Goal: Task Accomplishment & Management: Manage account settings

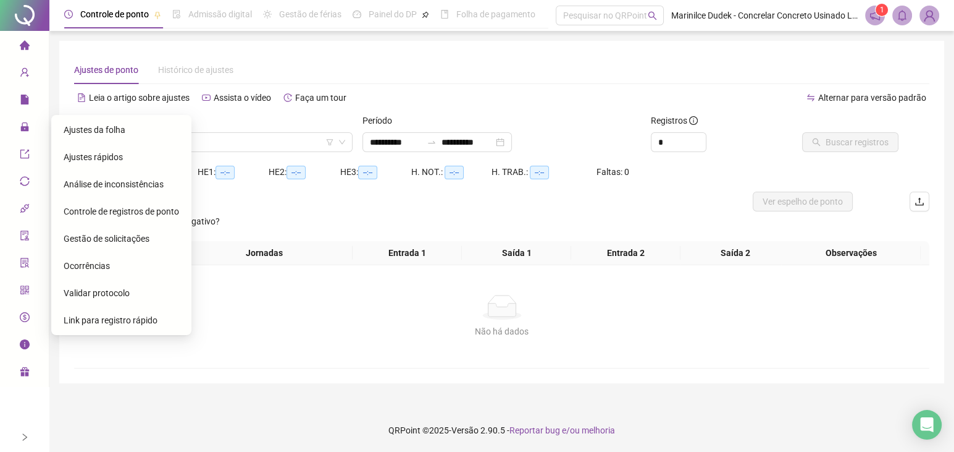
click at [96, 132] on span "Ajustes da folha" at bounding box center [95, 130] width 62 height 10
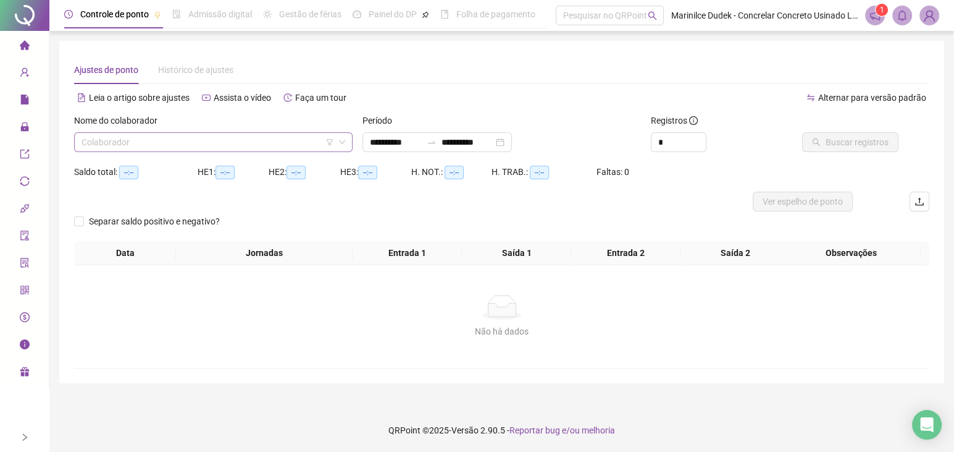
click at [232, 141] on input "search" at bounding box center [208, 142] width 253 height 19
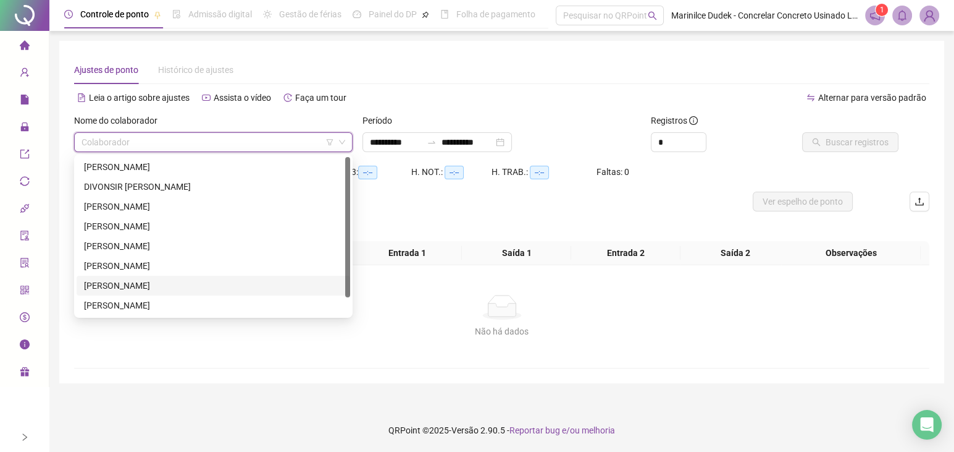
click at [144, 280] on div "[PERSON_NAME]" at bounding box center [213, 286] width 259 height 14
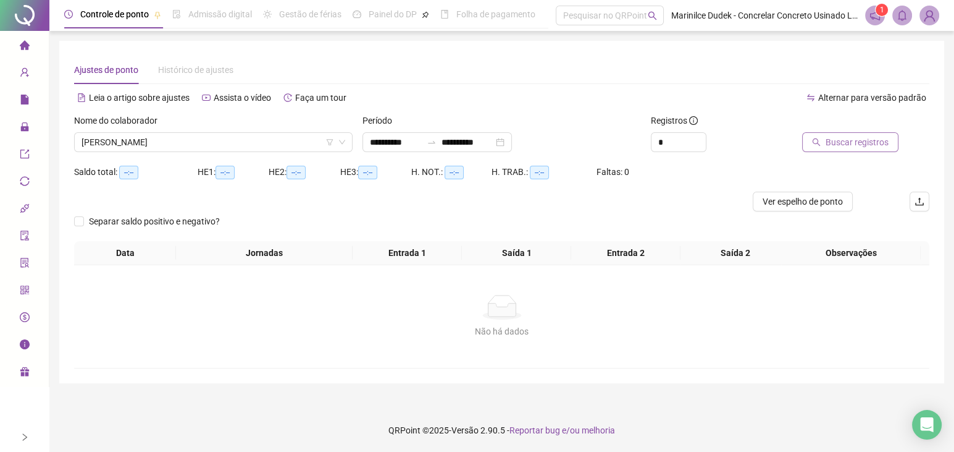
click at [824, 144] on button "Buscar registros" at bounding box center [851, 142] width 96 height 20
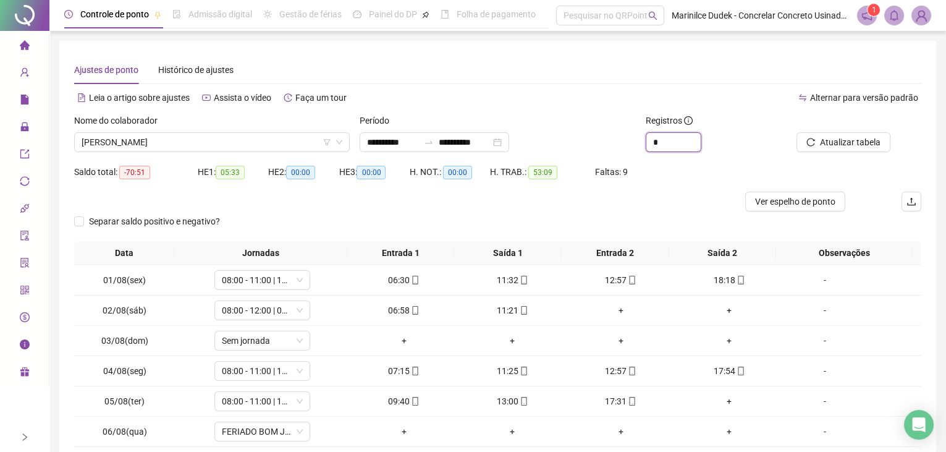
type input "*"
click at [701, 137] on span "Increase Value" at bounding box center [701, 137] width 1 height 9
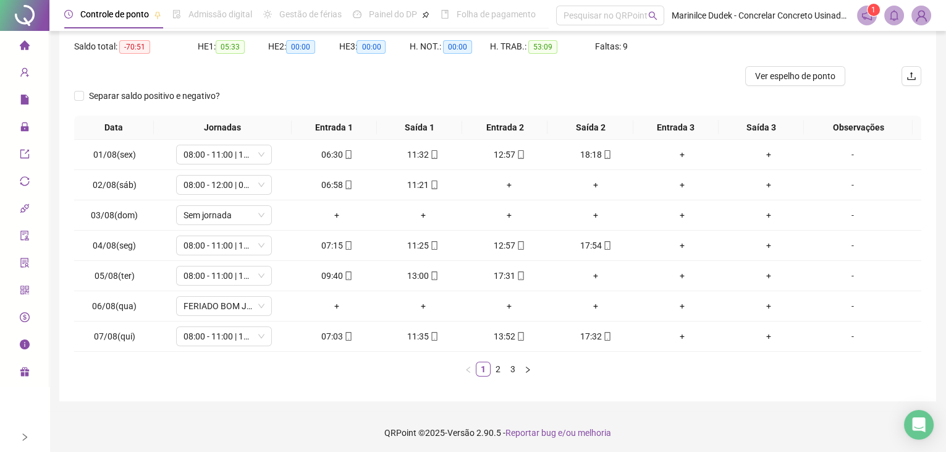
scroll to position [125, 0]
click at [495, 366] on link "2" at bounding box center [498, 369] width 14 height 14
click at [590, 241] on div "+" at bounding box center [595, 245] width 77 height 14
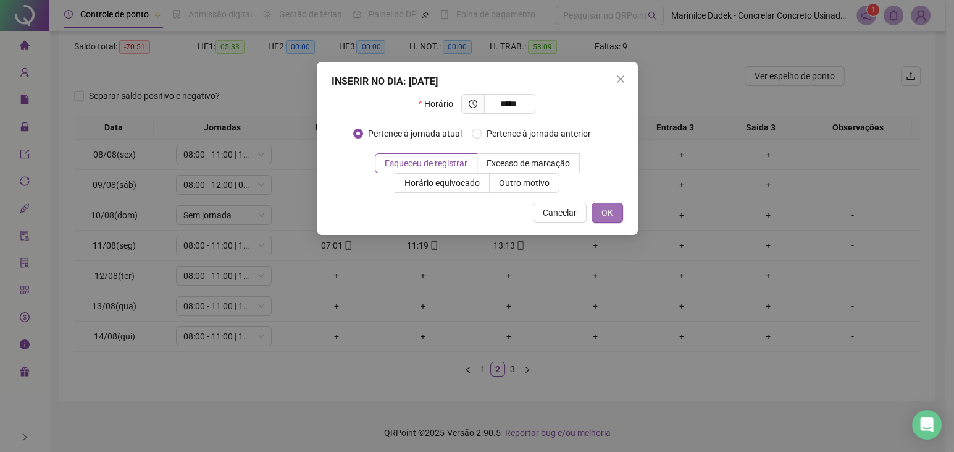
type input "*****"
click at [620, 213] on button "OK" at bounding box center [608, 213] width 32 height 20
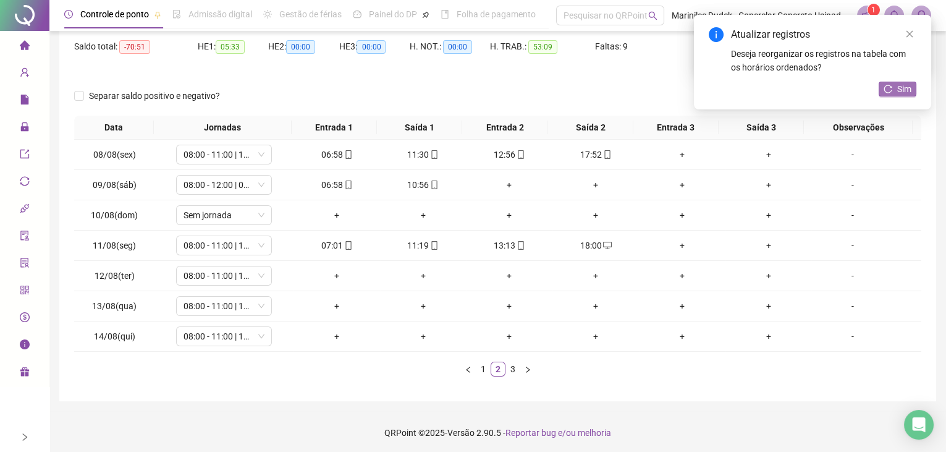
click at [890, 92] on icon "reload" at bounding box center [887, 89] width 9 height 9
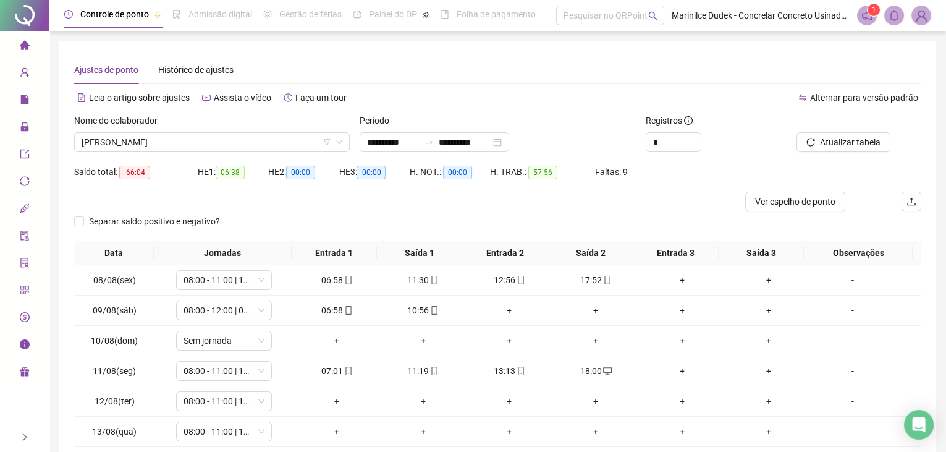
scroll to position [0, 0]
click at [509, 143] on div "**********" at bounding box center [435, 142] width 150 height 20
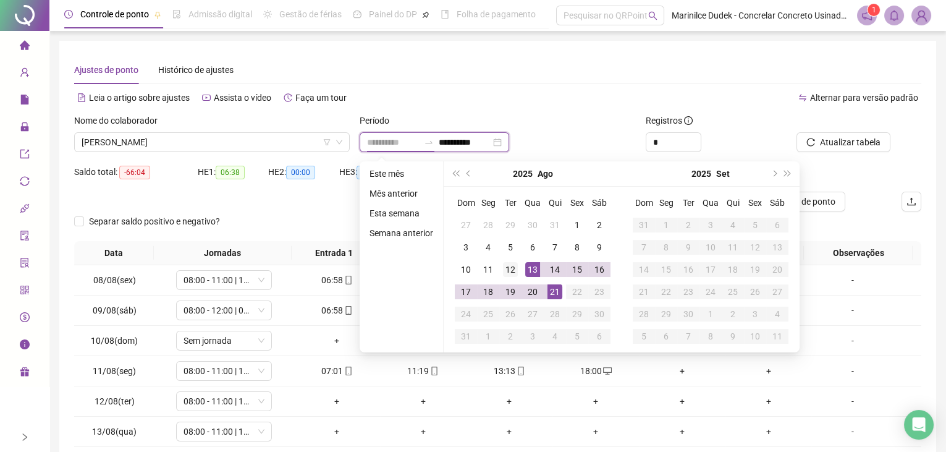
type input "**********"
click at [506, 274] on div "12" at bounding box center [510, 269] width 15 height 15
type input "**********"
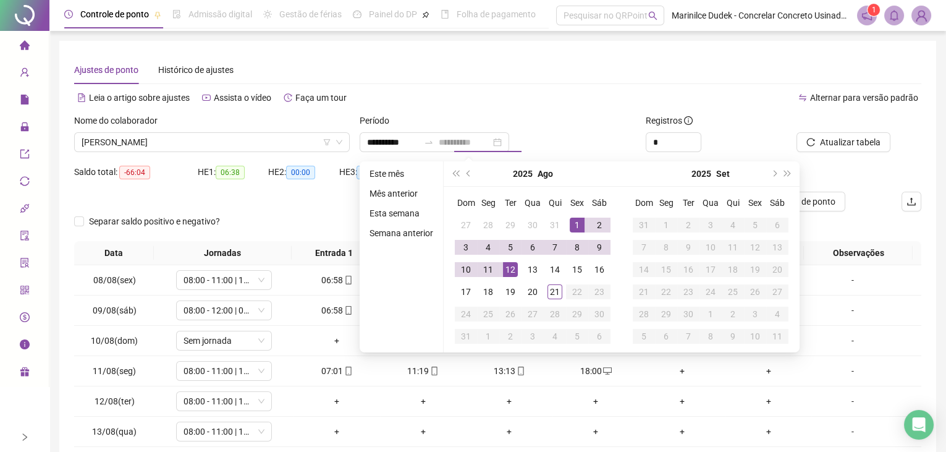
click at [581, 219] on div "1" at bounding box center [577, 224] width 15 height 15
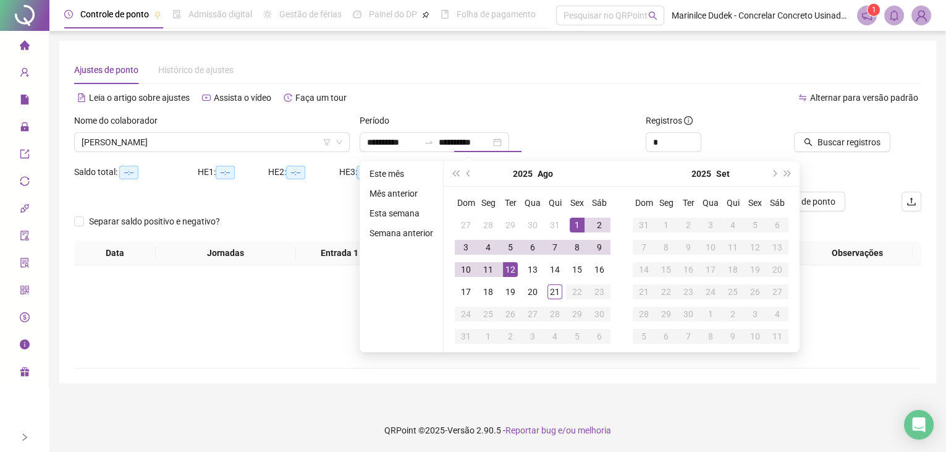
type input "**********"
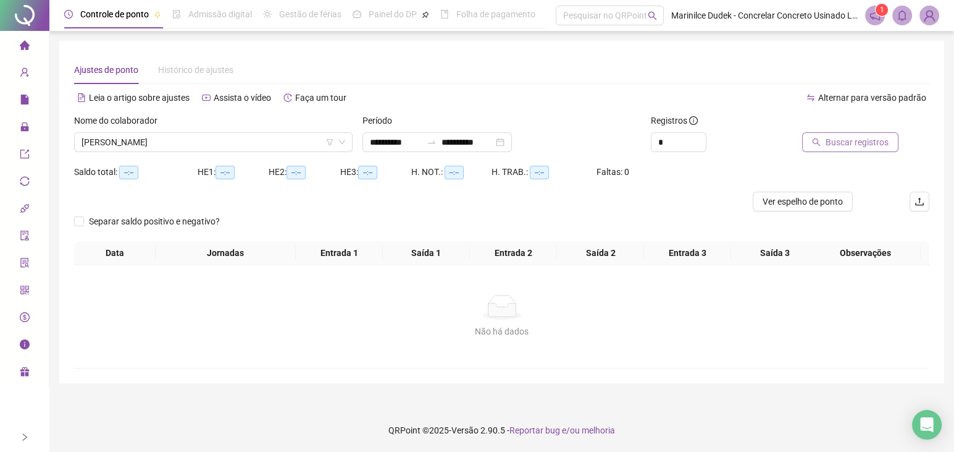
click at [845, 137] on span "Buscar registros" at bounding box center [857, 142] width 63 height 14
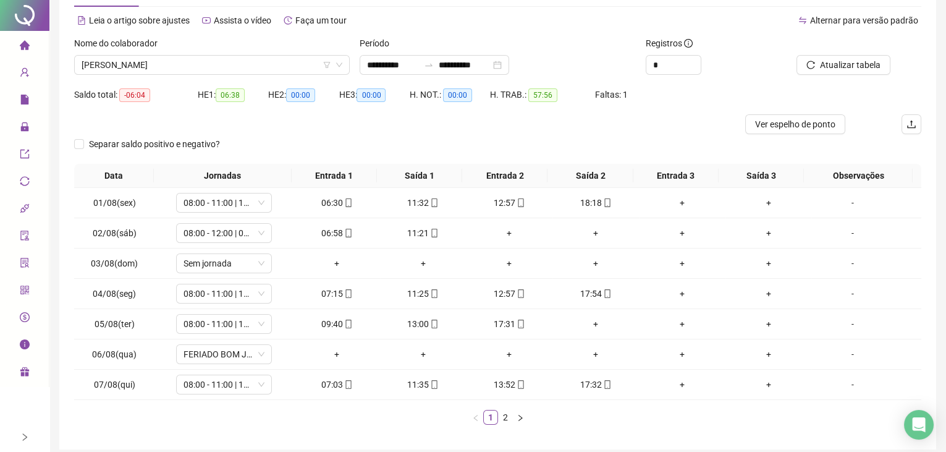
scroll to position [112, 0]
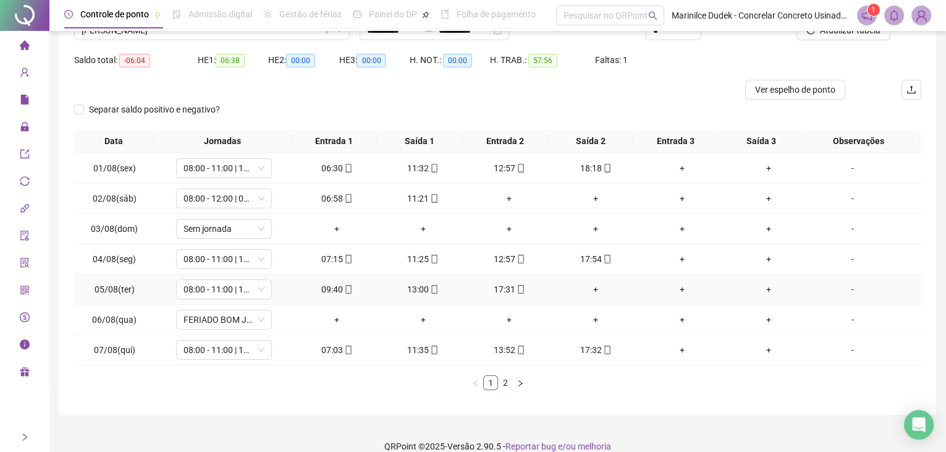
click at [594, 283] on div "+" at bounding box center [595, 289] width 77 height 14
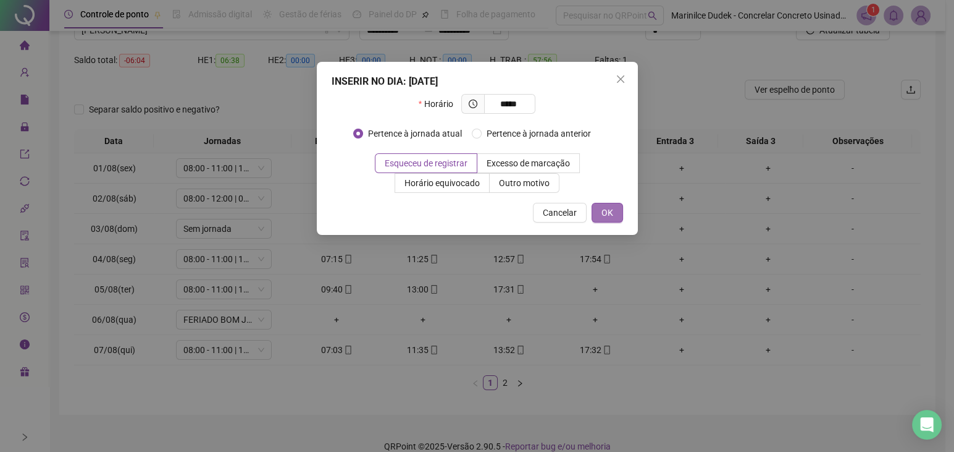
type input "*****"
drag, startPoint x: 613, startPoint y: 217, endPoint x: 623, endPoint y: 227, distance: 14.4
click at [615, 220] on button "OK" at bounding box center [608, 213] width 32 height 20
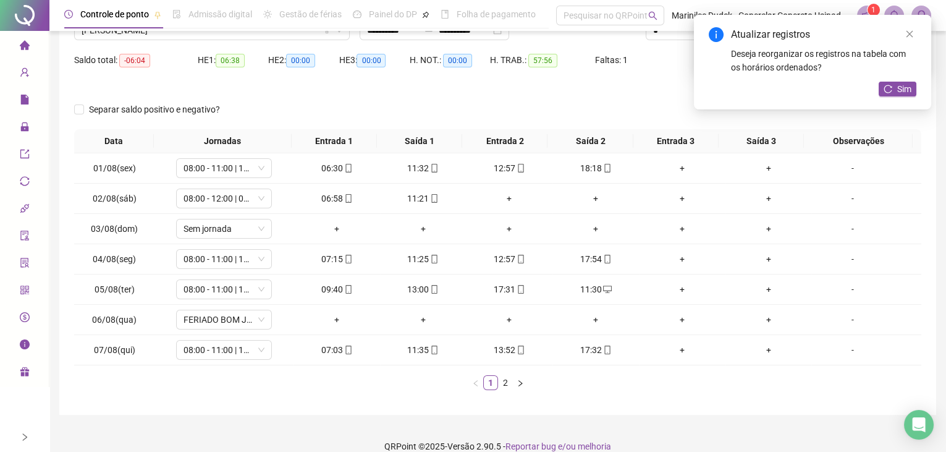
click at [920, 90] on div "Atualizar registros Deseja reorganizar os registros na tabela com os horários o…" at bounding box center [812, 62] width 237 height 95
click at [898, 90] on span "Sim" at bounding box center [904, 89] width 14 height 14
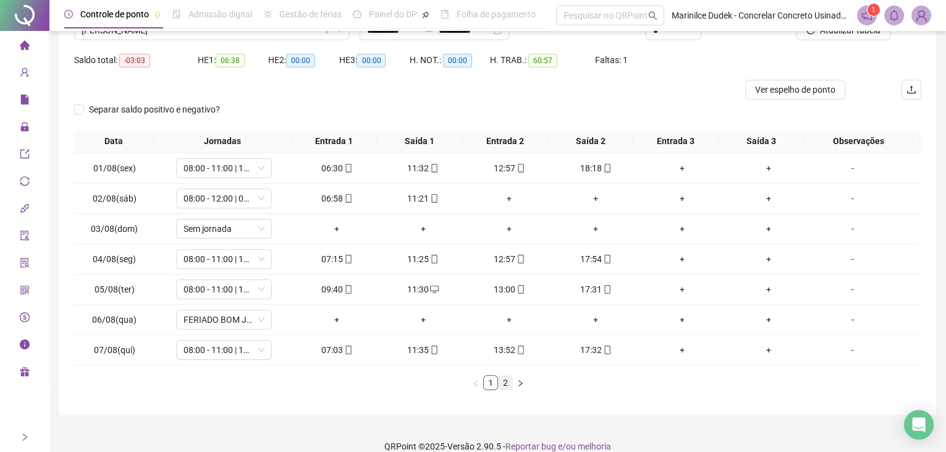
click at [508, 384] on link "2" at bounding box center [506, 383] width 14 height 14
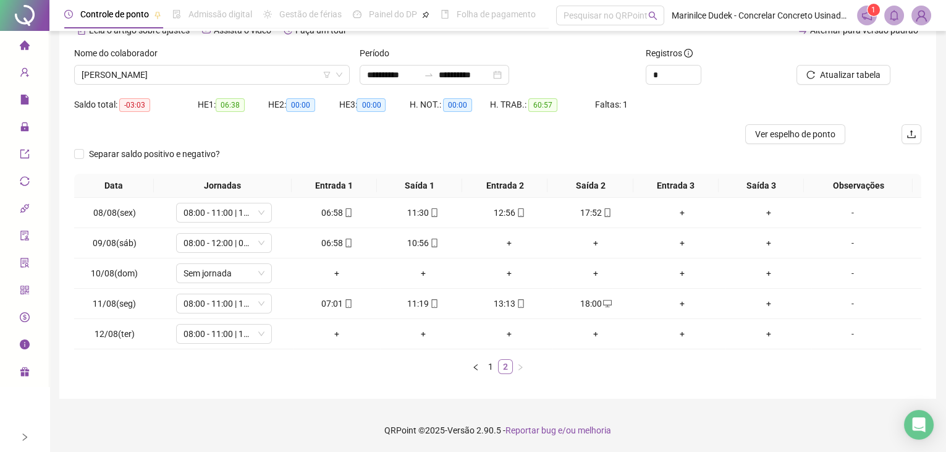
scroll to position [65, 0]
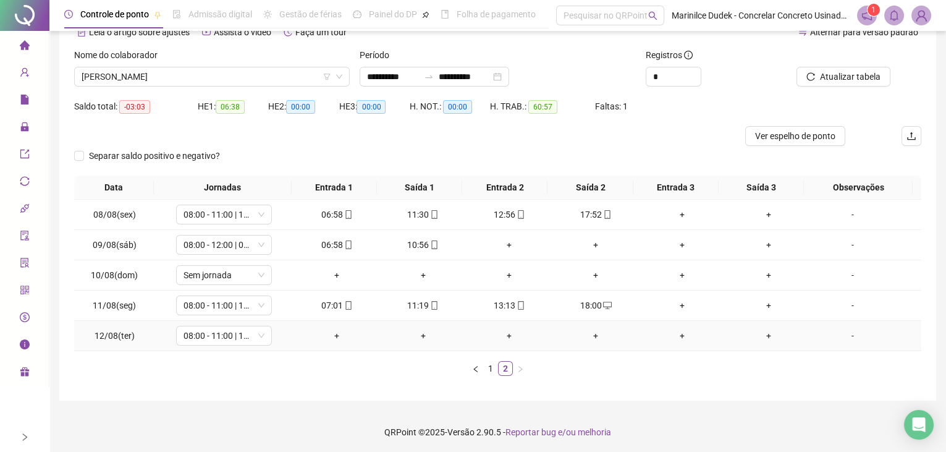
click at [331, 334] on div "+" at bounding box center [336, 336] width 77 height 14
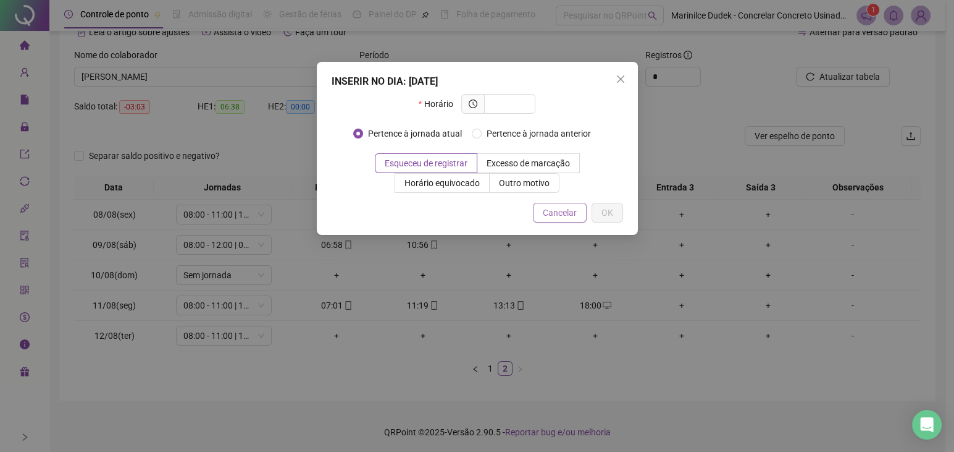
click at [563, 211] on span "Cancelar" at bounding box center [560, 213] width 34 height 14
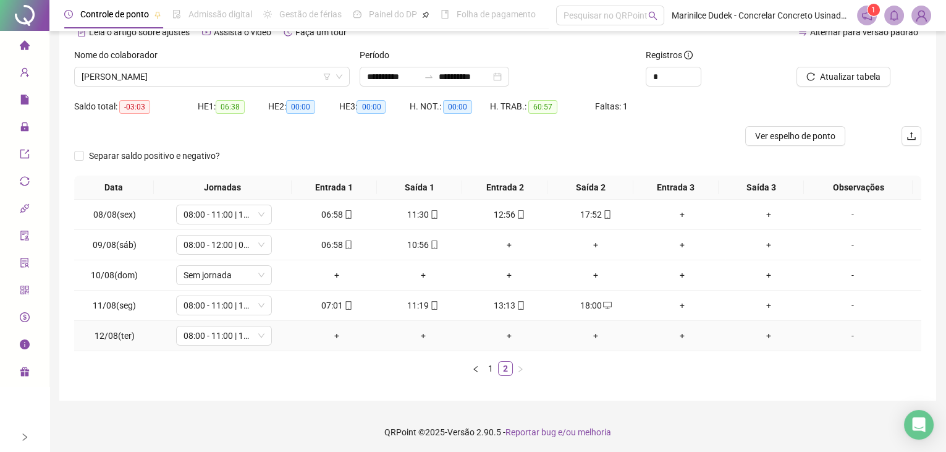
click at [844, 336] on div "-" at bounding box center [852, 336] width 73 height 14
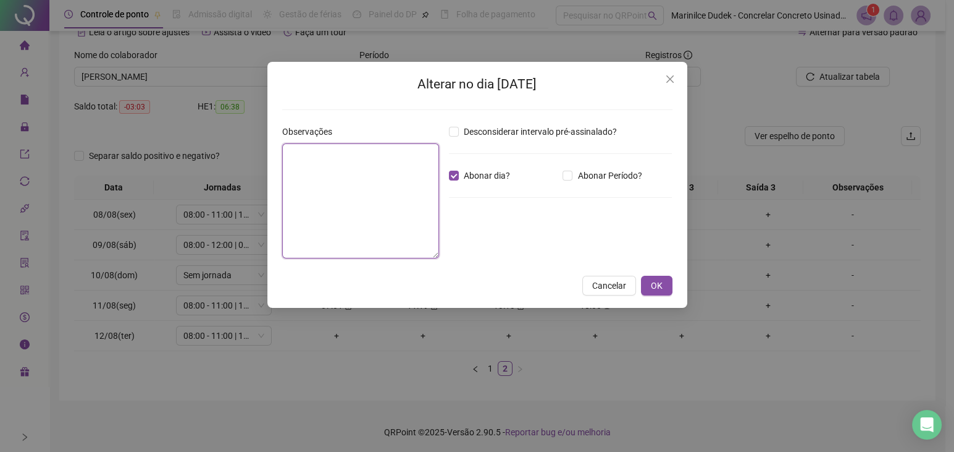
click at [340, 177] on textarea at bounding box center [360, 200] width 157 height 115
click at [655, 285] on span "OK" at bounding box center [657, 286] width 12 height 14
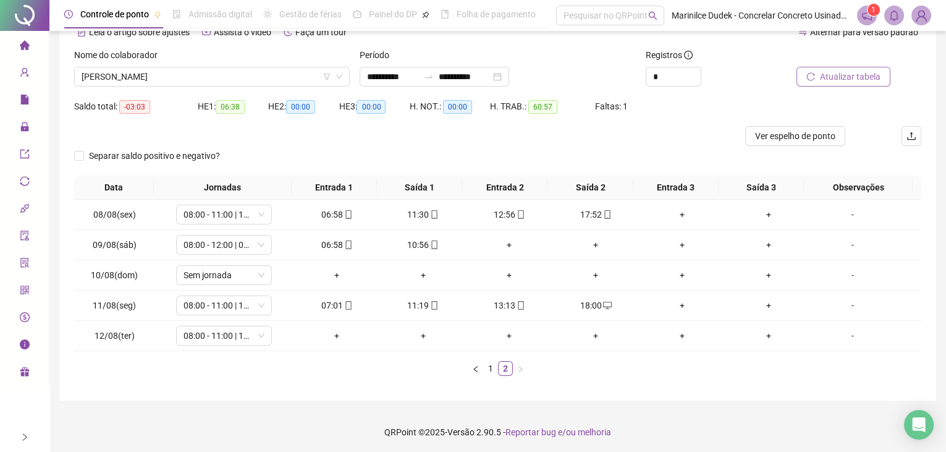
click at [834, 82] on span "Atualizar tabela" at bounding box center [850, 77] width 61 height 14
click at [489, 368] on link "1" at bounding box center [491, 368] width 14 height 14
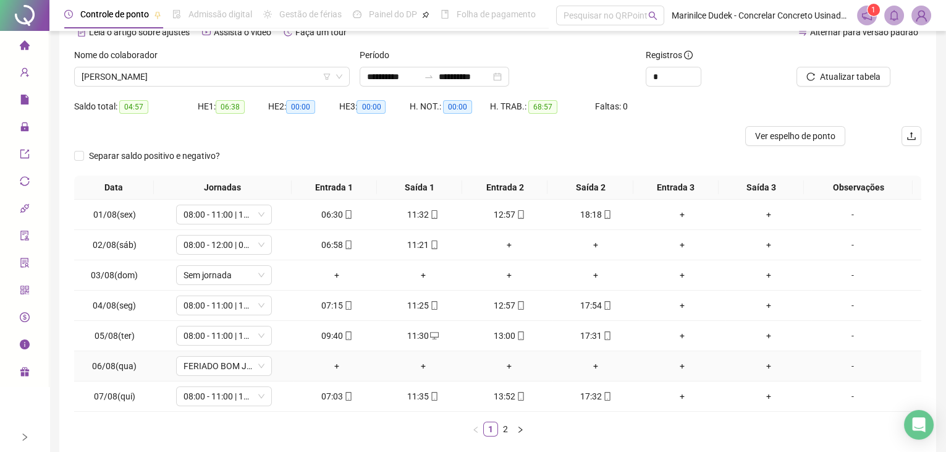
scroll to position [0, 0]
click at [503, 426] on link "2" at bounding box center [506, 429] width 14 height 14
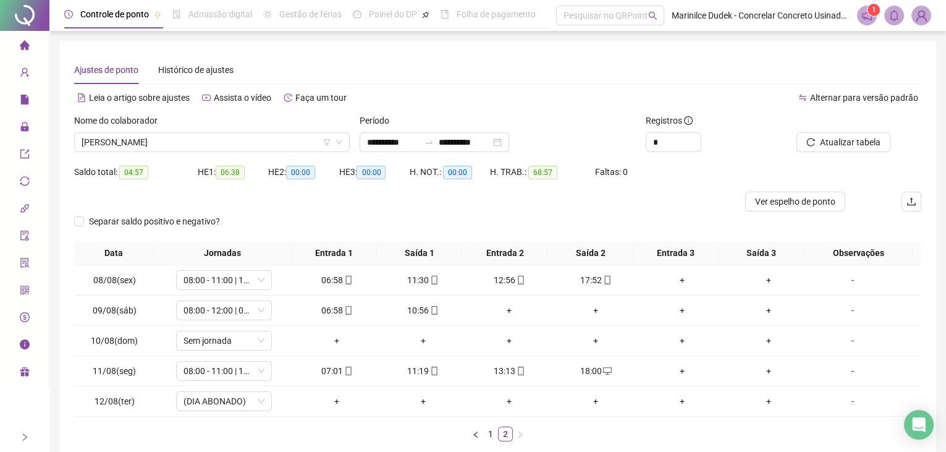
click at [343, 62] on div "Ajustes de ponto Histórico de ajustes" at bounding box center [497, 70] width 847 height 28
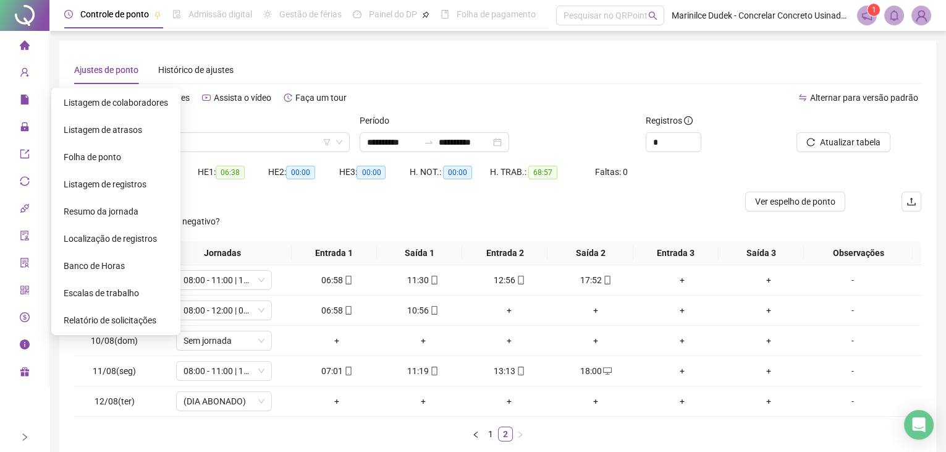
click at [72, 154] on span "Folha de ponto" at bounding box center [92, 157] width 57 height 10
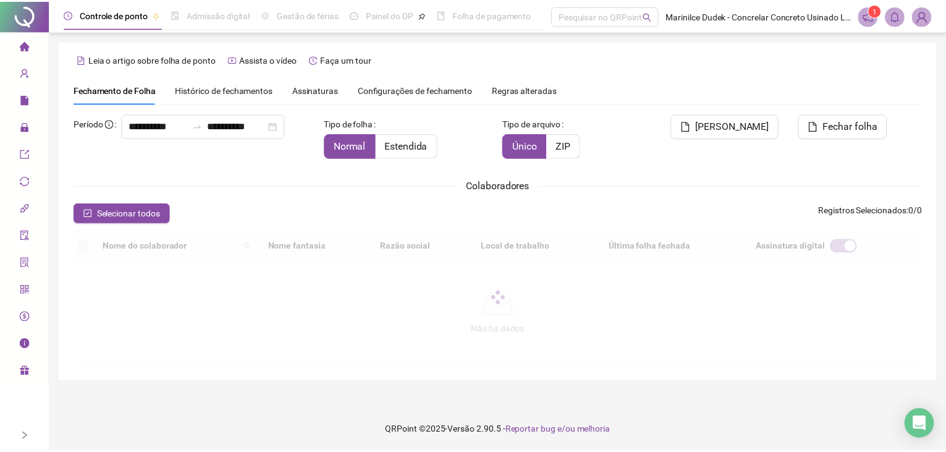
scroll to position [20, 0]
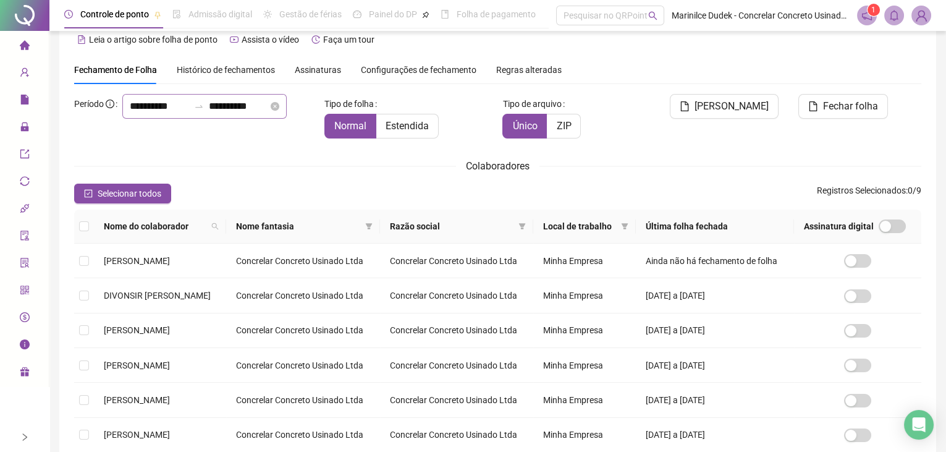
click at [189, 111] on div at bounding box center [199, 106] width 20 height 10
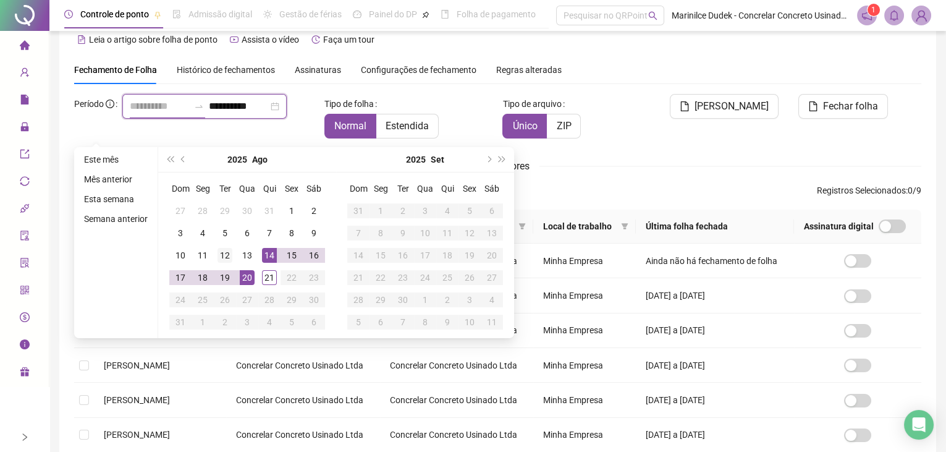
type input "**********"
click at [219, 254] on div "12" at bounding box center [224, 255] width 15 height 15
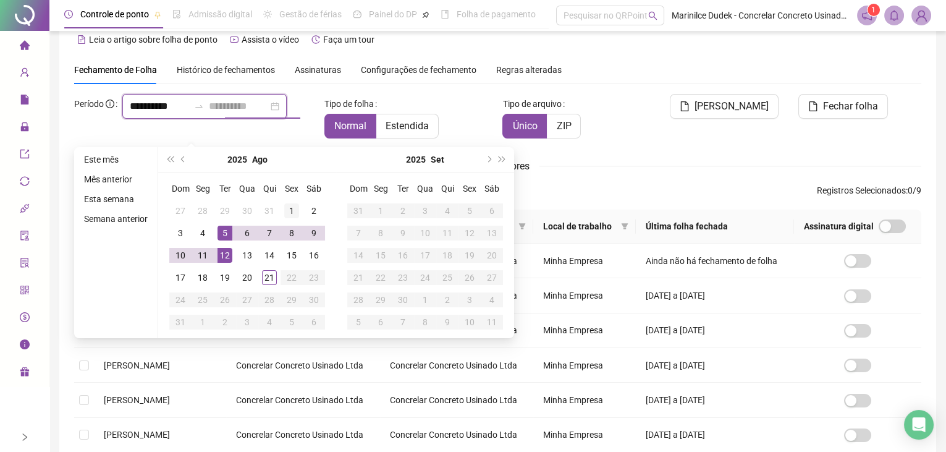
type input "**********"
click at [290, 216] on div "1" at bounding box center [291, 210] width 15 height 15
type input "**********"
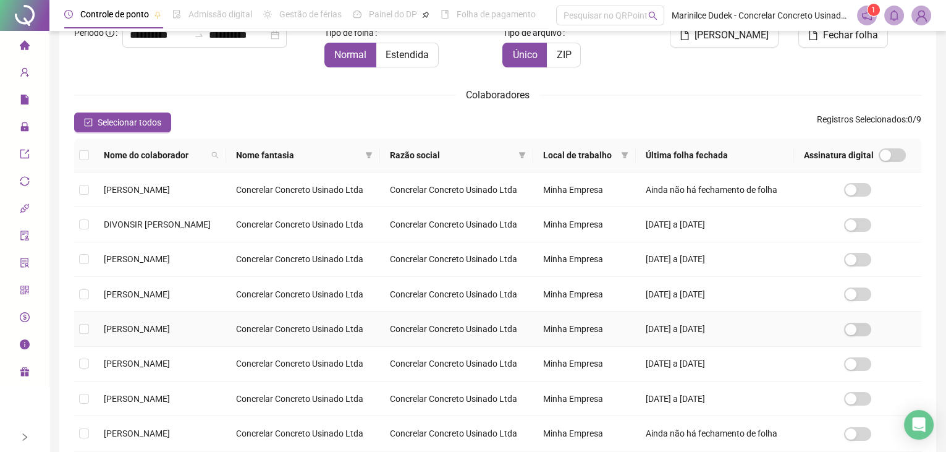
scroll to position [188, 0]
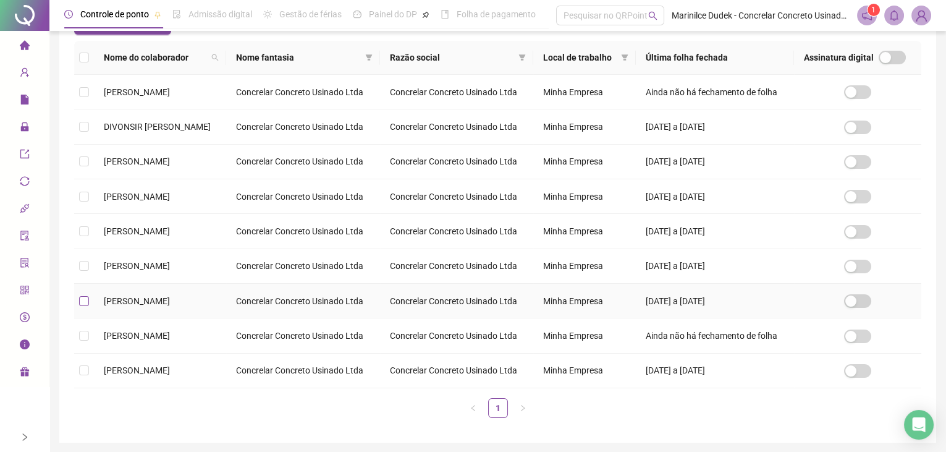
click at [82, 306] on label at bounding box center [84, 301] width 10 height 14
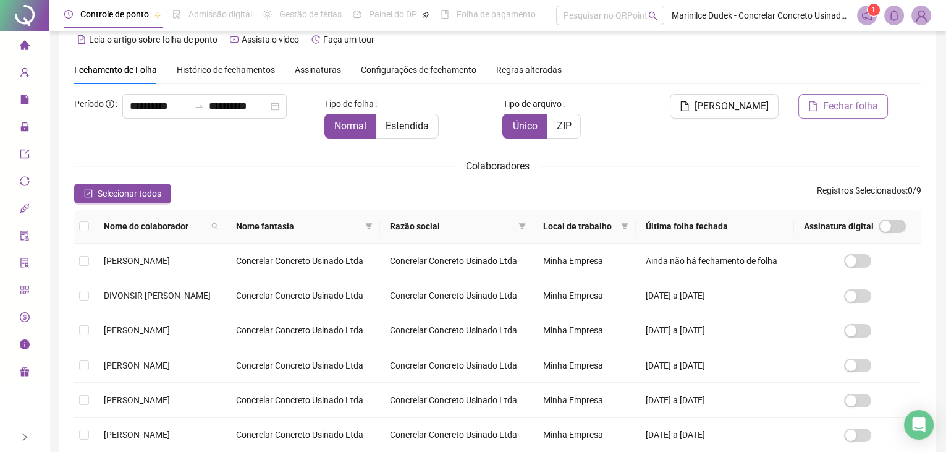
click at [859, 108] on span "Fechar folha" at bounding box center [850, 106] width 55 height 15
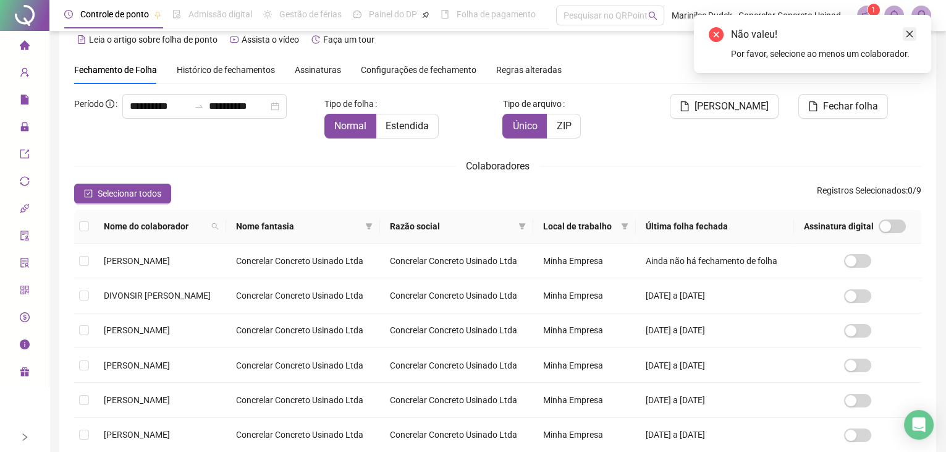
click at [915, 33] on link "Close" at bounding box center [910, 34] width 14 height 14
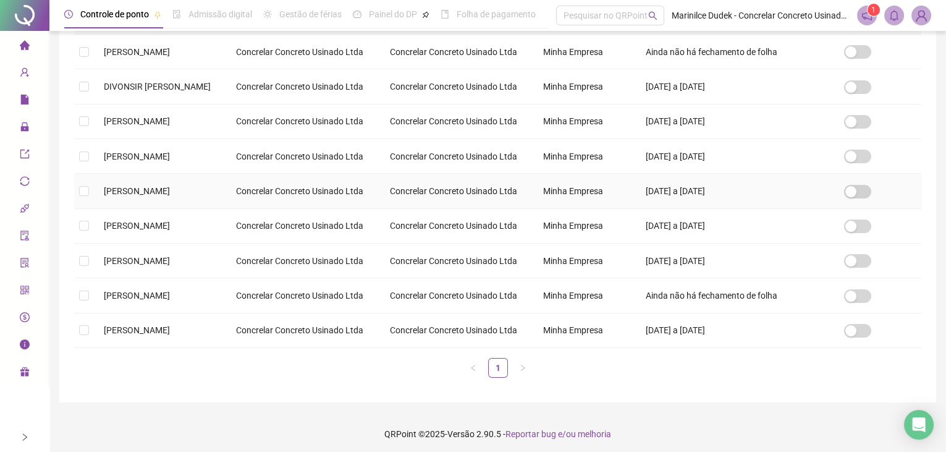
scroll to position [232, 0]
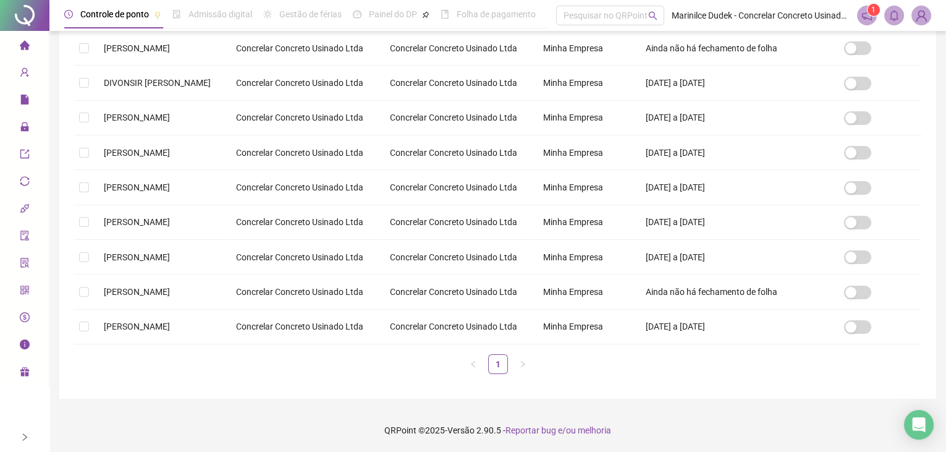
click at [72, 253] on div "Nome do colaborador Nome fantasia Razão social Local de trabalho Última folha f…" at bounding box center [497, 190] width 857 height 387
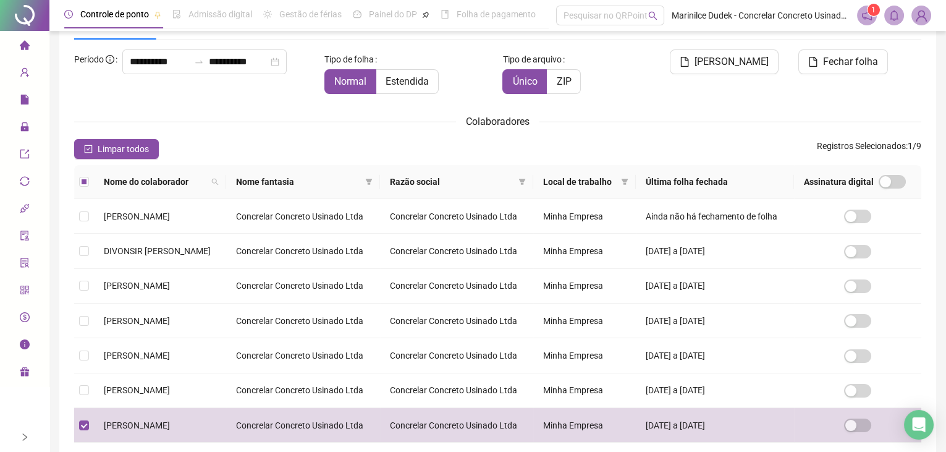
scroll to position [0, 0]
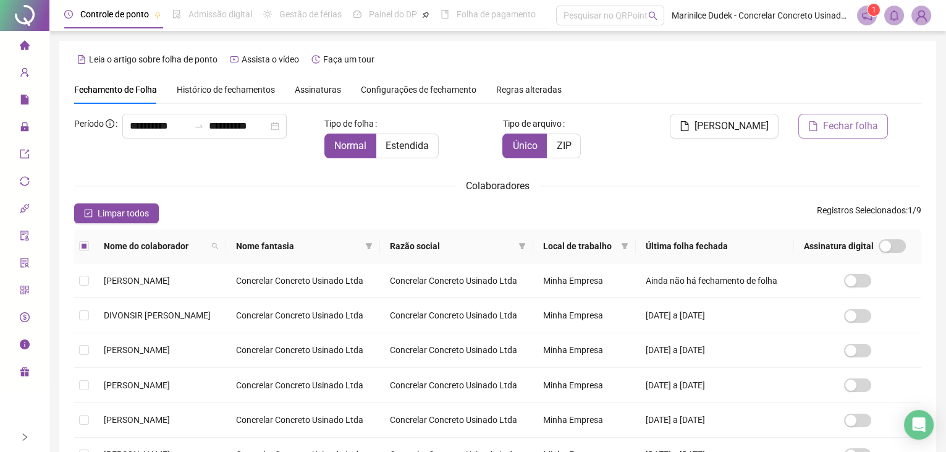
click at [838, 123] on span "Fechar folha" at bounding box center [850, 126] width 55 height 15
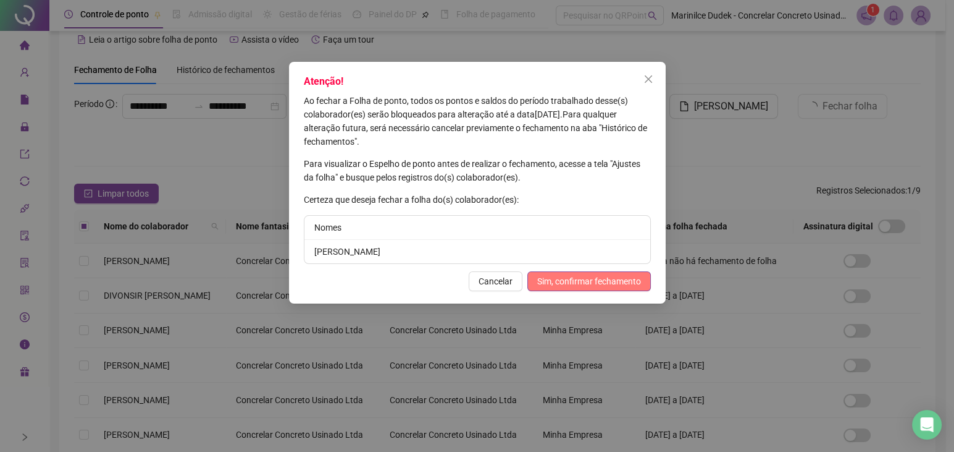
click at [546, 279] on span "Sim, confirmar fechamento" at bounding box center [589, 281] width 104 height 14
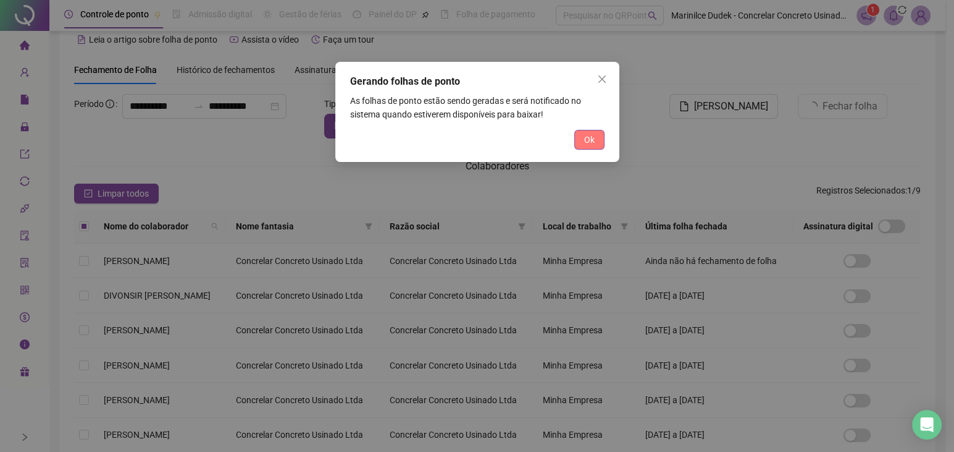
click at [594, 139] on span "Ok" at bounding box center [589, 140] width 11 height 14
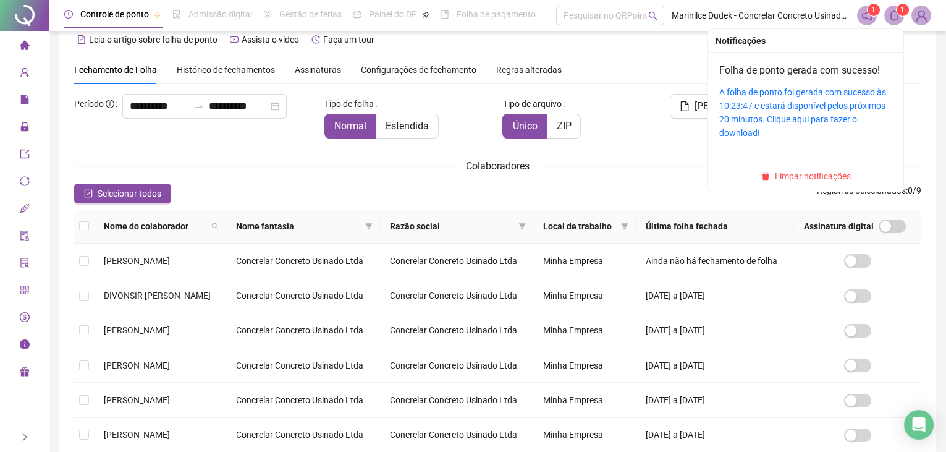
click at [903, 14] on span "1" at bounding box center [902, 10] width 4 height 9
click at [791, 104] on link "A folha de ponto foi gerada com sucesso às 10:23:47 e estará disponível pelos p…" at bounding box center [802, 112] width 167 height 51
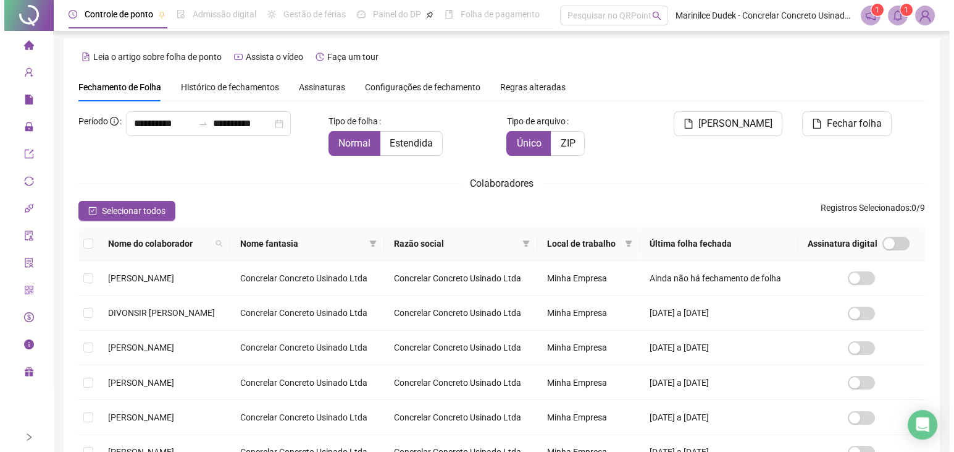
scroll to position [0, 0]
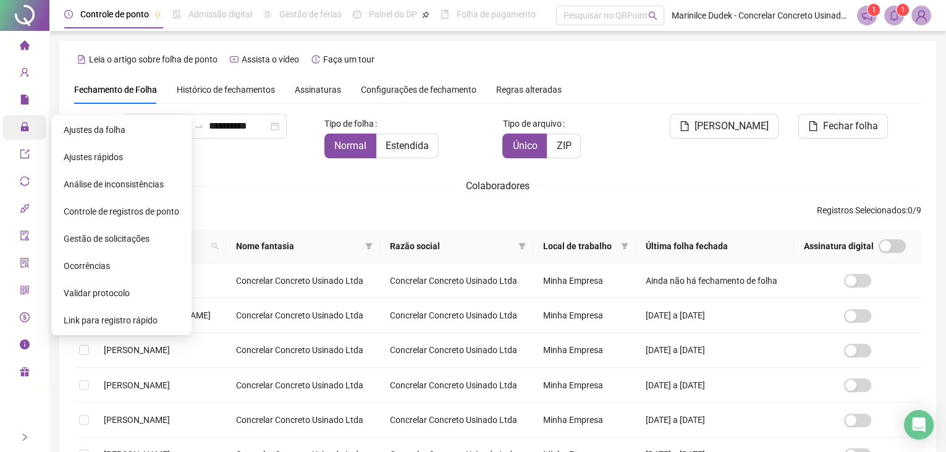
click at [30, 126] on span "Administração" at bounding box center [56, 127] width 72 height 10
click at [82, 131] on span "Ajustes da folha" at bounding box center [95, 130] width 62 height 10
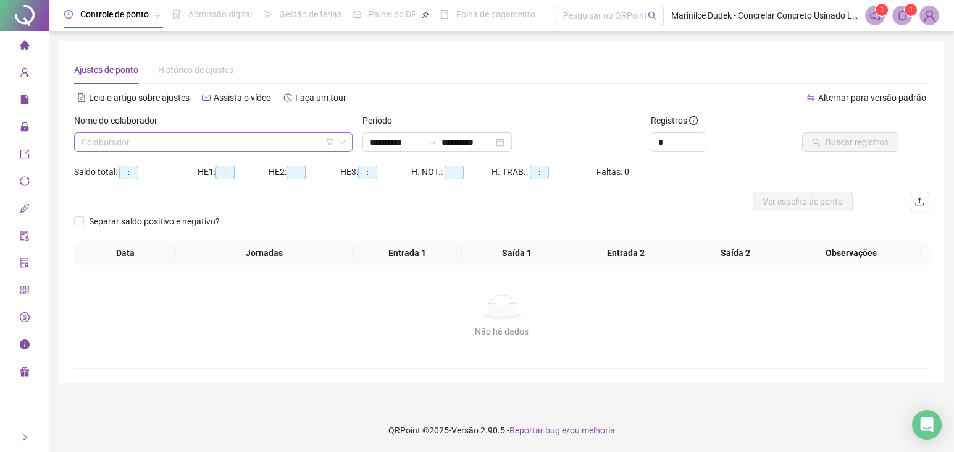
click at [112, 150] on input "search" at bounding box center [208, 142] width 253 height 19
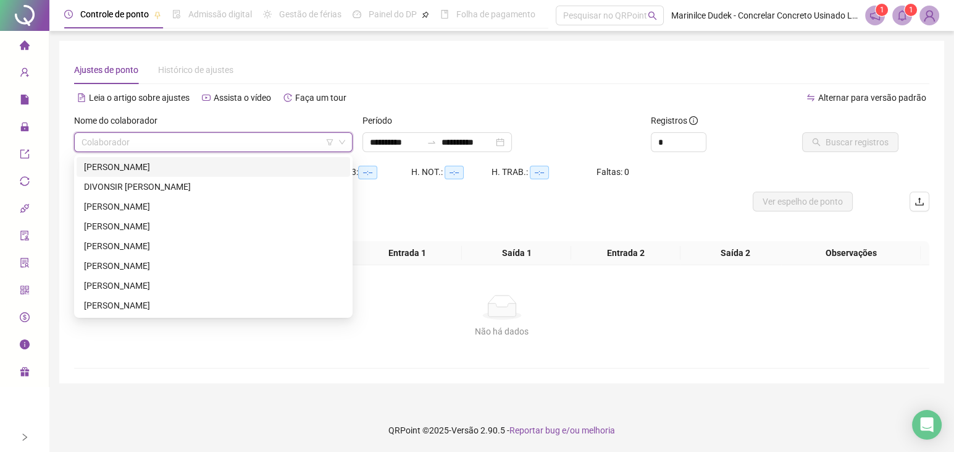
click at [431, 77] on div "Ajustes de ponto Histórico de ajustes" at bounding box center [502, 70] width 856 height 28
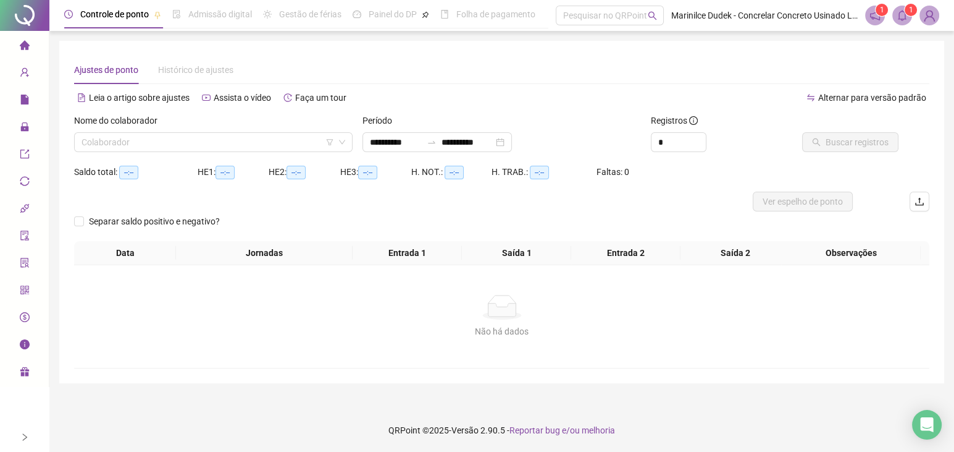
drag, startPoint x: 699, startPoint y: 72, endPoint x: 300, endPoint y: 129, distance: 403.2
click at [688, 74] on div "Ajustes de ponto Histórico de ajustes" at bounding box center [502, 70] width 856 height 28
click at [187, 147] on input "search" at bounding box center [208, 142] width 253 height 19
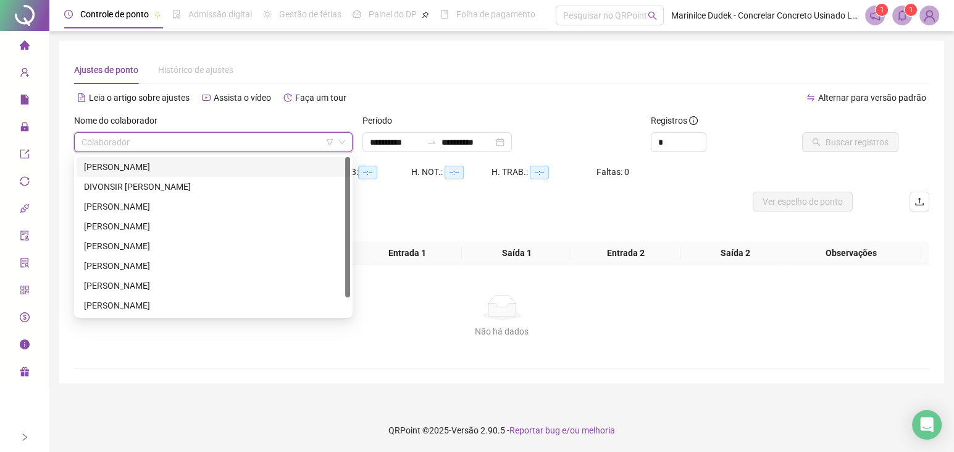
drag, startPoint x: 151, startPoint y: 170, endPoint x: 502, endPoint y: 166, distance: 351.5
click at [158, 170] on div "[PERSON_NAME]" at bounding box center [213, 167] width 259 height 14
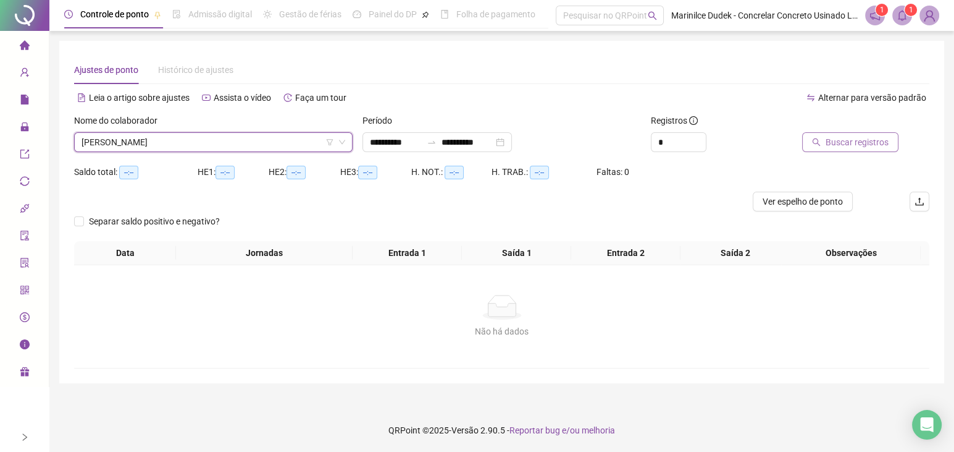
click at [832, 144] on span "Buscar registros" at bounding box center [857, 142] width 63 height 14
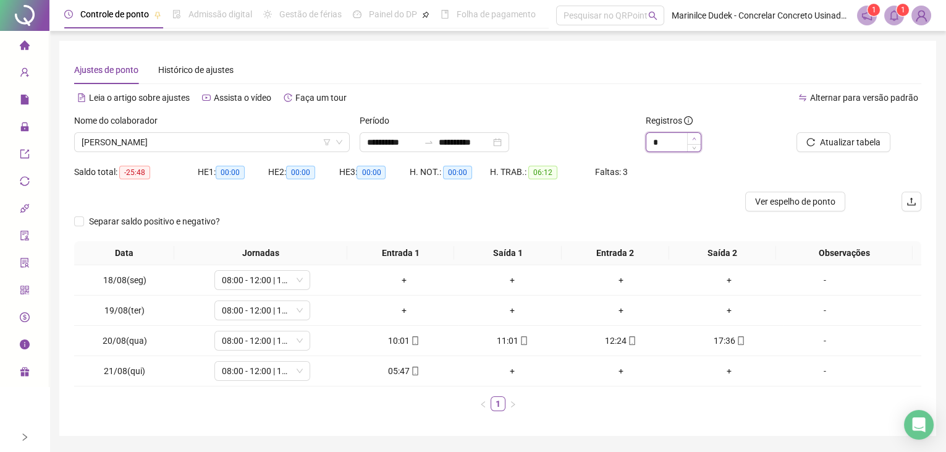
type input "*"
click at [692, 137] on icon "up" at bounding box center [694, 139] width 4 height 4
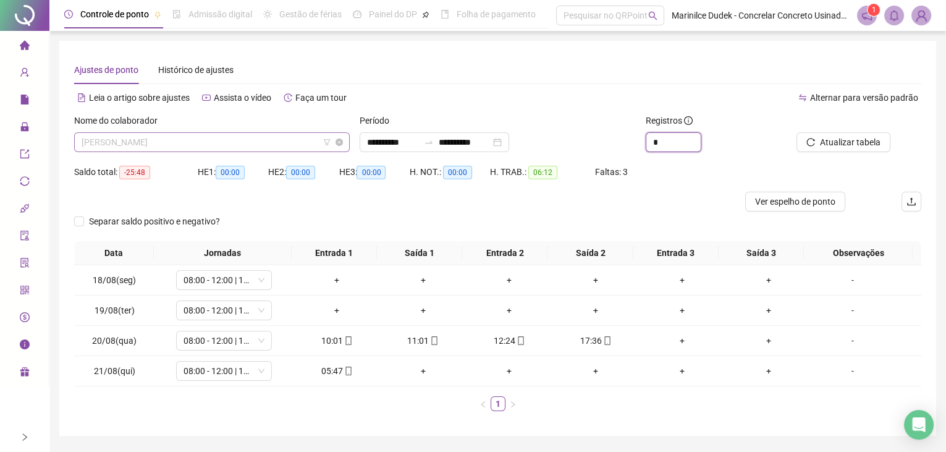
click at [181, 138] on span "[PERSON_NAME]" at bounding box center [212, 142] width 261 height 19
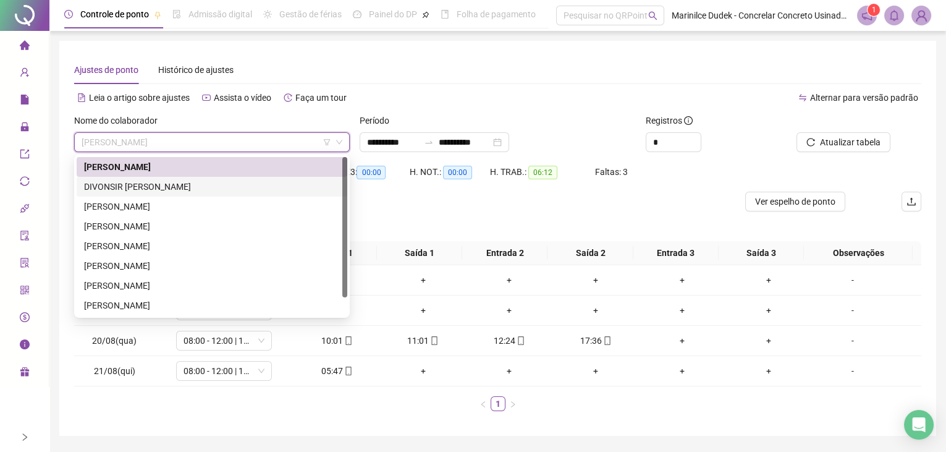
click at [169, 188] on div "DIVONSIR [PERSON_NAME]" at bounding box center [212, 187] width 256 height 14
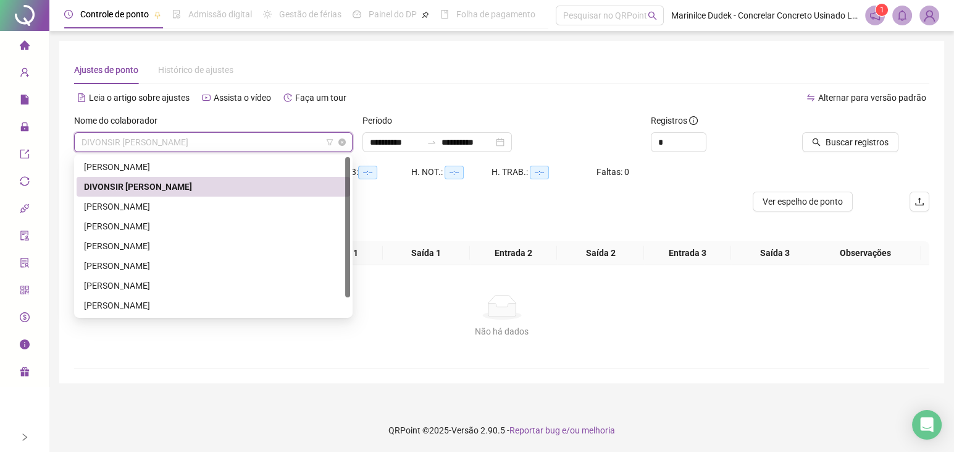
click at [211, 146] on span "DIVONSIR [PERSON_NAME]" at bounding box center [214, 142] width 264 height 19
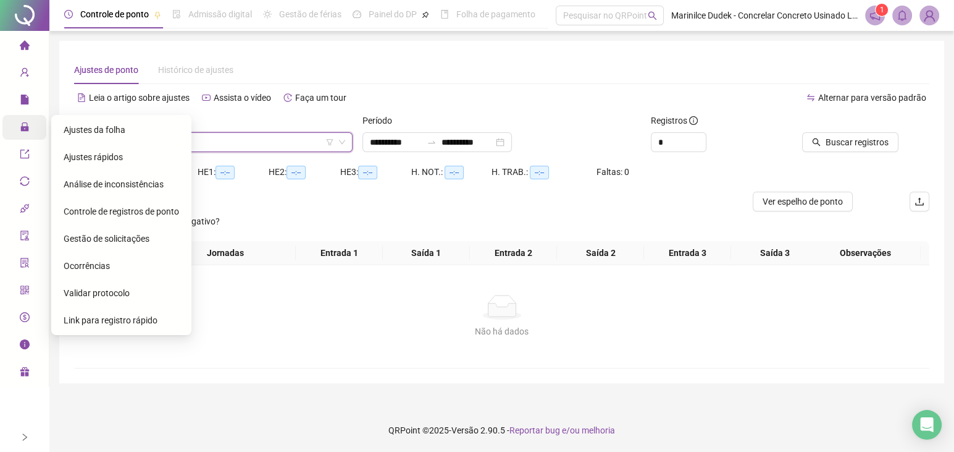
click at [25, 131] on icon "lock" at bounding box center [25, 127] width 10 height 10
click at [61, 128] on li "Ajustes da folha" at bounding box center [121, 129] width 135 height 25
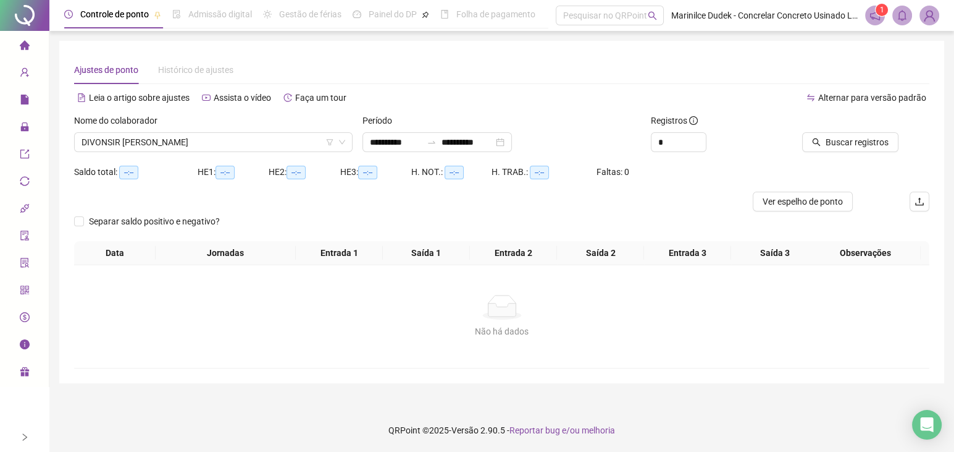
click at [220, 154] on div "Nome do colaborador [PERSON_NAME]" at bounding box center [213, 138] width 289 height 48
click at [225, 143] on span "DIVONSIR [PERSON_NAME]" at bounding box center [214, 142] width 264 height 19
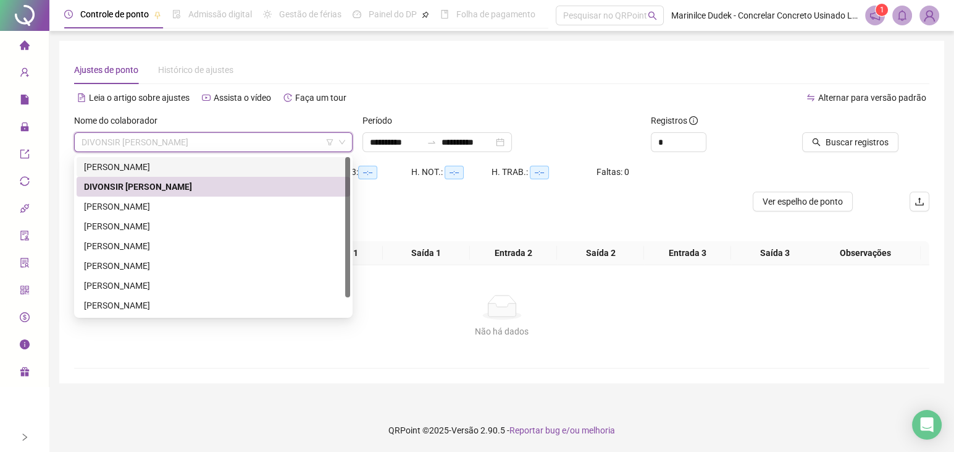
click at [159, 160] on div "[PERSON_NAME]" at bounding box center [213, 167] width 259 height 14
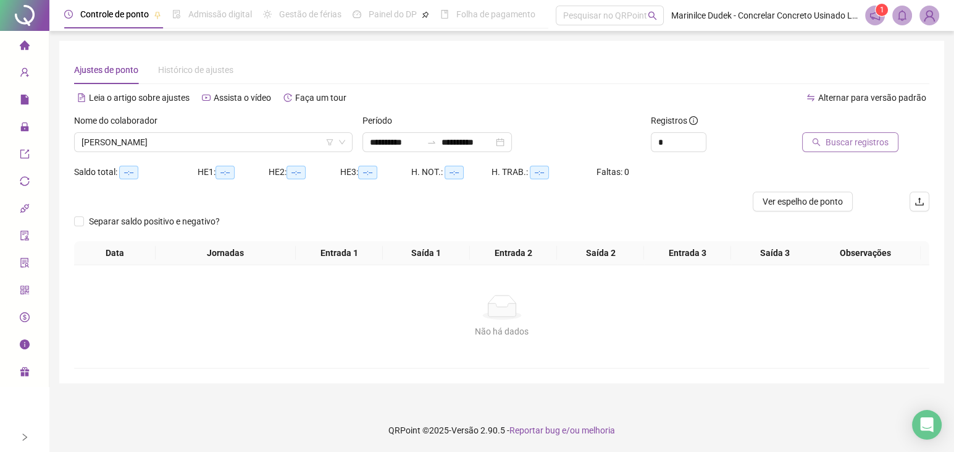
click at [874, 141] on span "Buscar registros" at bounding box center [857, 142] width 63 height 14
